Goal: Find specific page/section: Find specific page/section

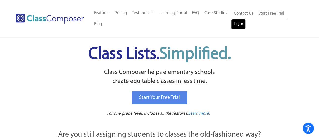
click at [238, 26] on link "Log In" at bounding box center [238, 24] width 14 height 10
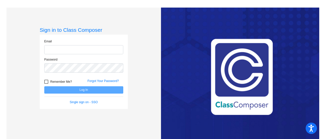
type input "kinseyv@fowlervilleschools.org"
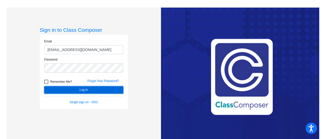
click at [109, 89] on button "Log In" at bounding box center [83, 89] width 79 height 7
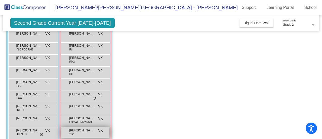
scroll to position [76, 0]
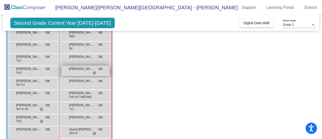
click at [86, 69] on span "Eliana Steiner" at bounding box center [81, 68] width 25 height 5
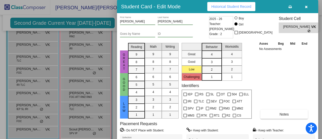
click at [235, 6] on span "Historical Student Record" at bounding box center [232, 7] width 40 height 4
